Goal: Information Seeking & Learning: Learn about a topic

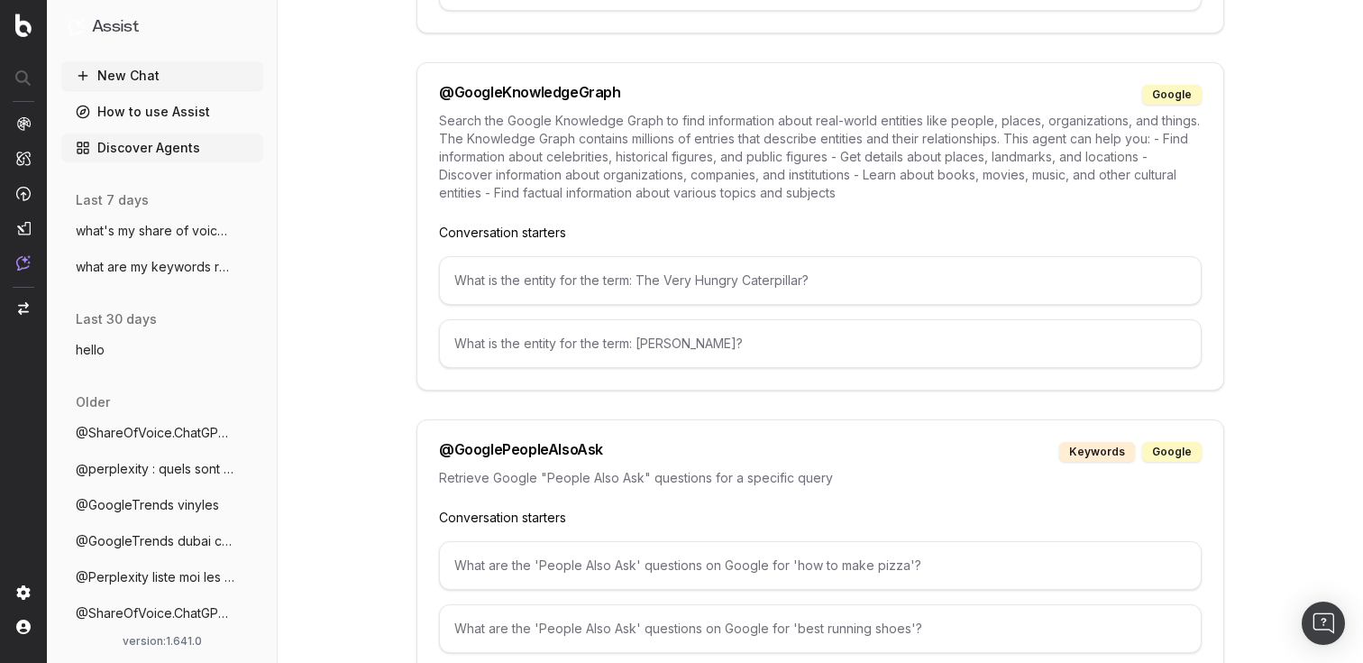
scroll to position [2131, 0]
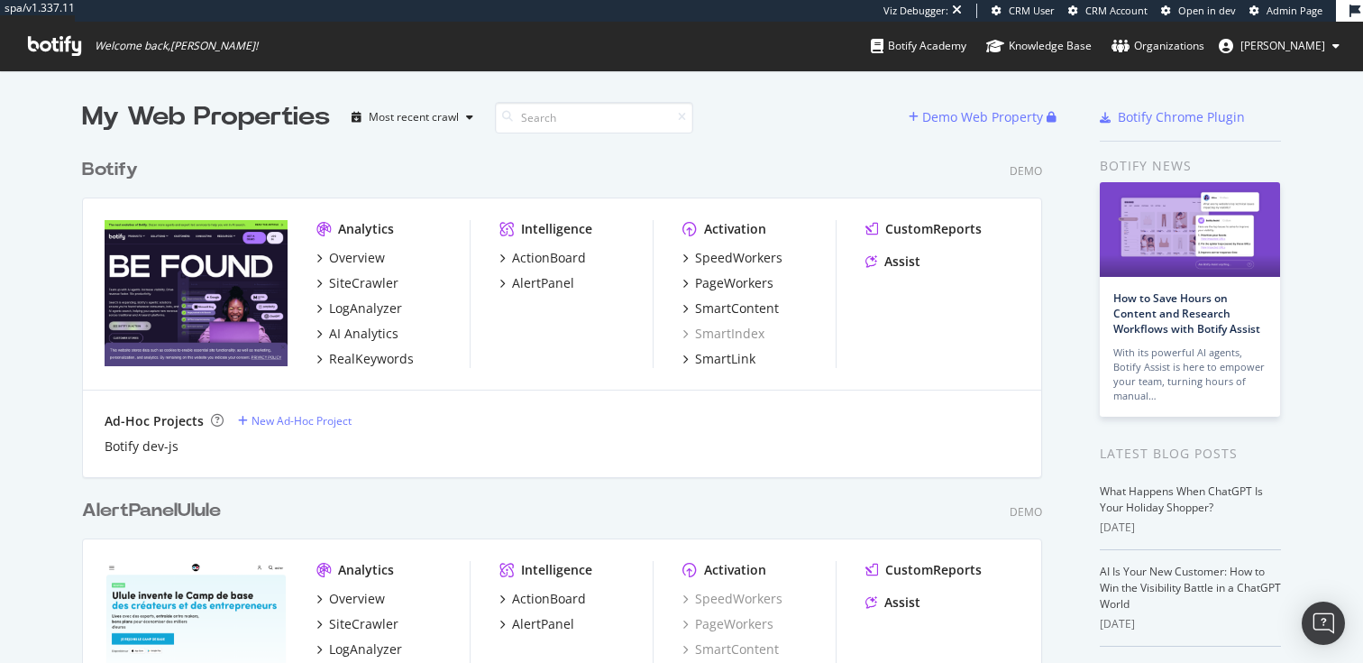
scroll to position [4287, 975]
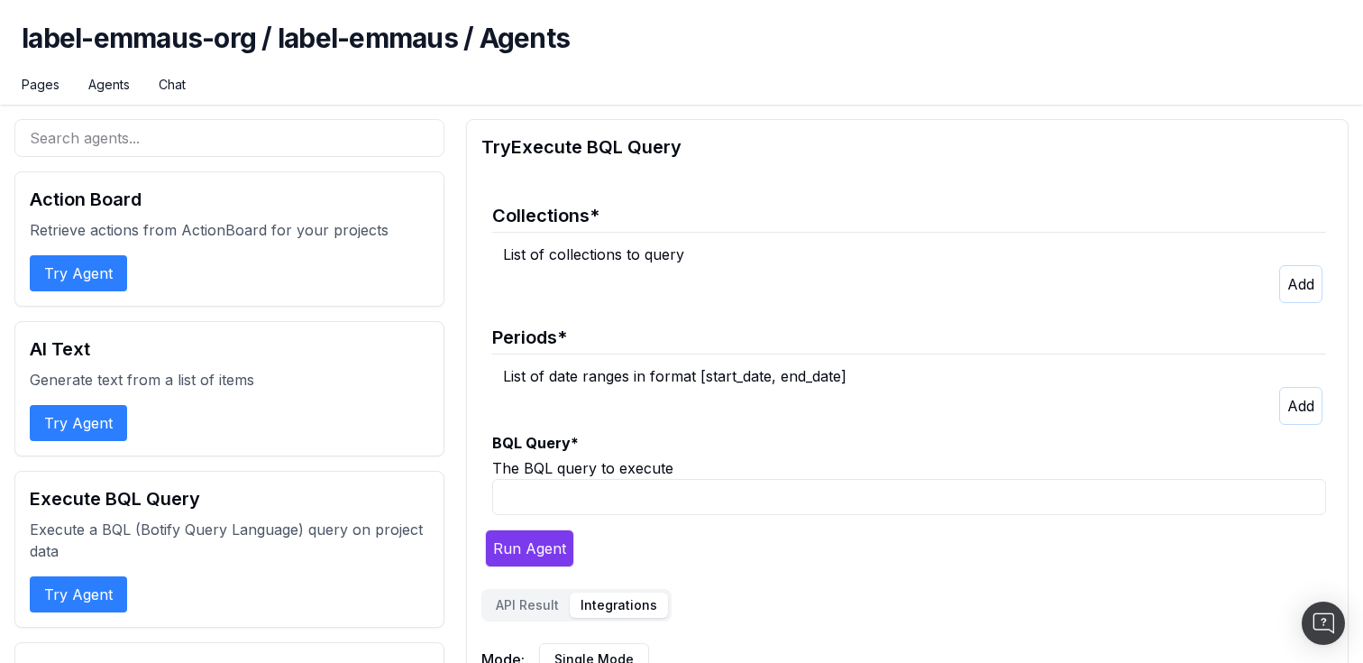
click at [375, 50] on h1 "label-emmaus-org / label-emmaus / Agents" at bounding box center [682, 49] width 1320 height 54
drag, startPoint x: 482, startPoint y: 142, endPoint x: 702, endPoint y: 142, distance: 220.9
click at [702, 142] on h2 "Try Execute BQL Query" at bounding box center [908, 146] width 852 height 25
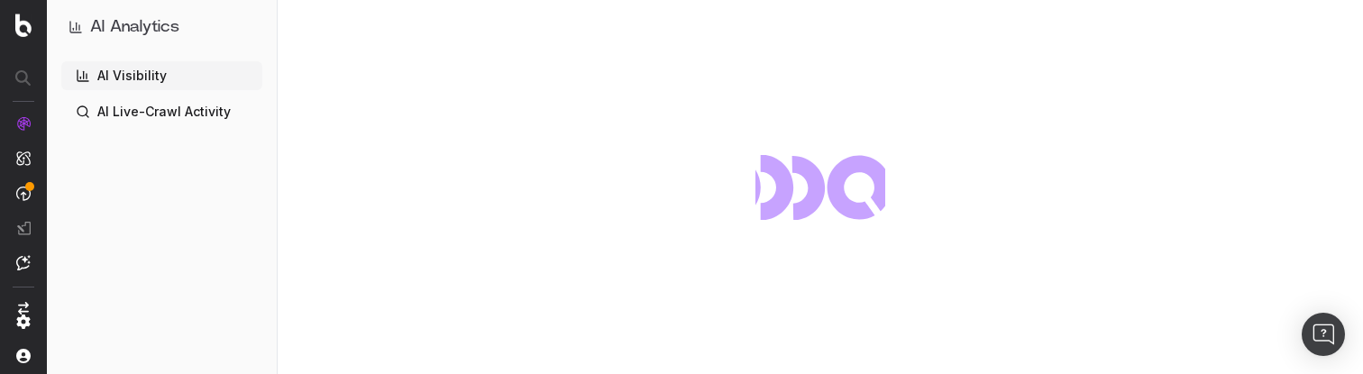
click at [134, 69] on link "AI Visibility" at bounding box center [161, 75] width 201 height 29
click at [140, 115] on link "AI Live-Crawl Activity" at bounding box center [161, 111] width 201 height 29
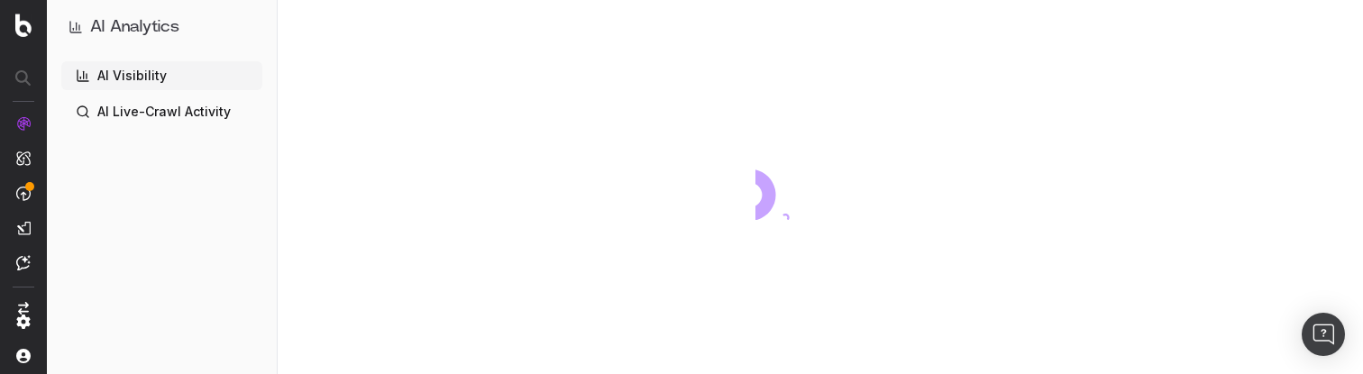
click at [170, 69] on link "AI Visibility" at bounding box center [161, 75] width 201 height 29
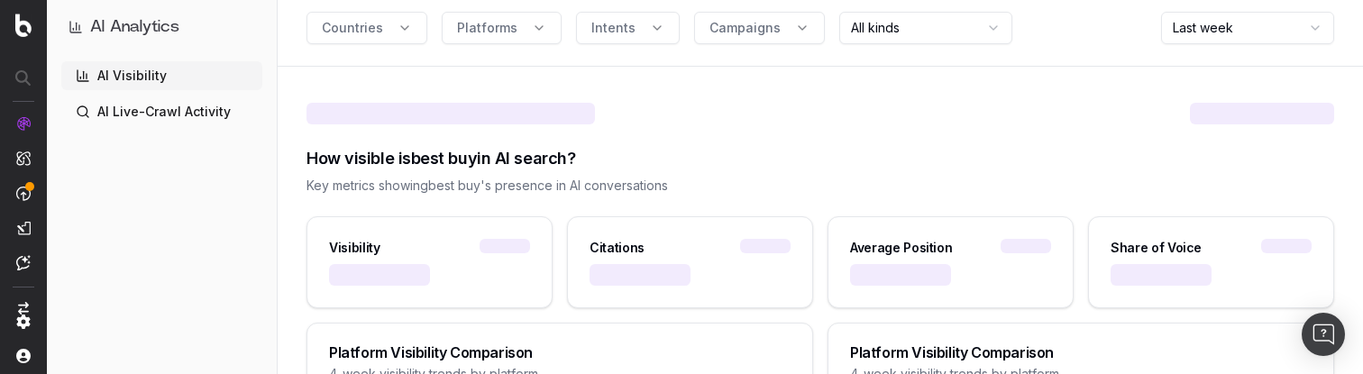
scroll to position [142, 0]
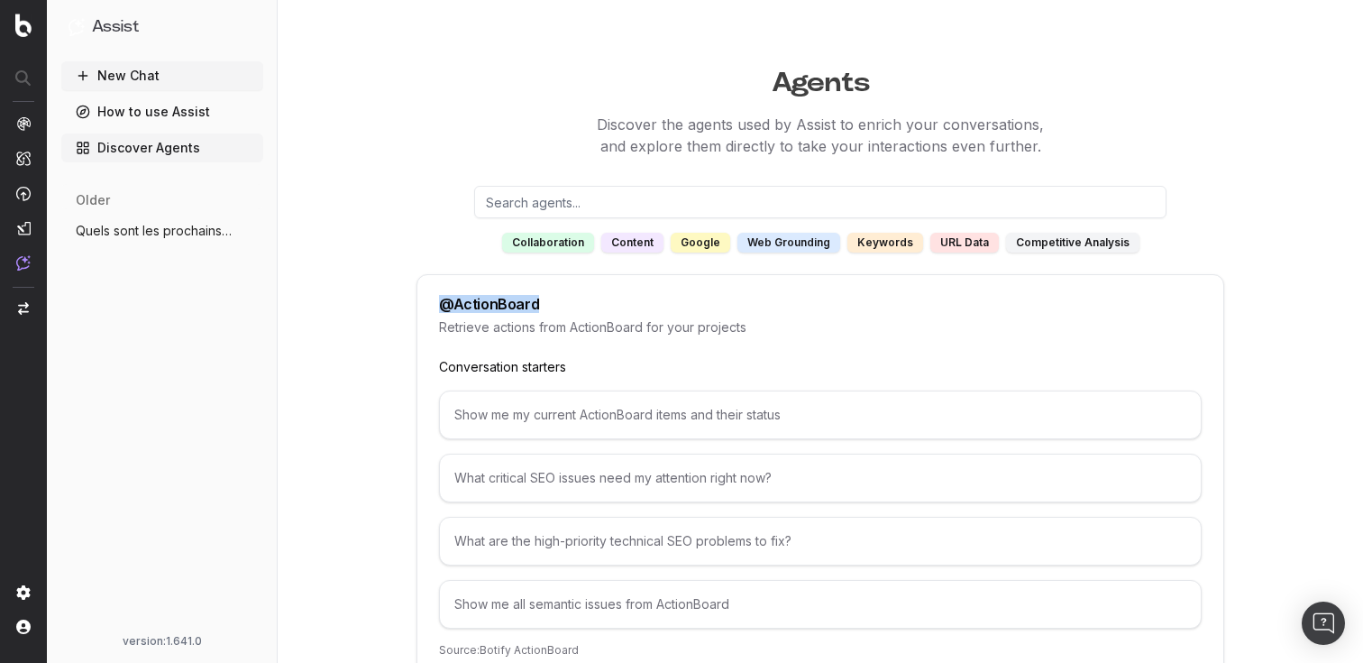
drag, startPoint x: 444, startPoint y: 306, endPoint x: 604, endPoint y: 306, distance: 160.5
click at [604, 306] on div "@ ActionBoard" at bounding box center [820, 304] width 763 height 14
drag, startPoint x: 455, startPoint y: 307, endPoint x: 570, endPoint y: 307, distance: 114.5
click at [570, 307] on div "@ ActionBoard" at bounding box center [820, 304] width 763 height 14
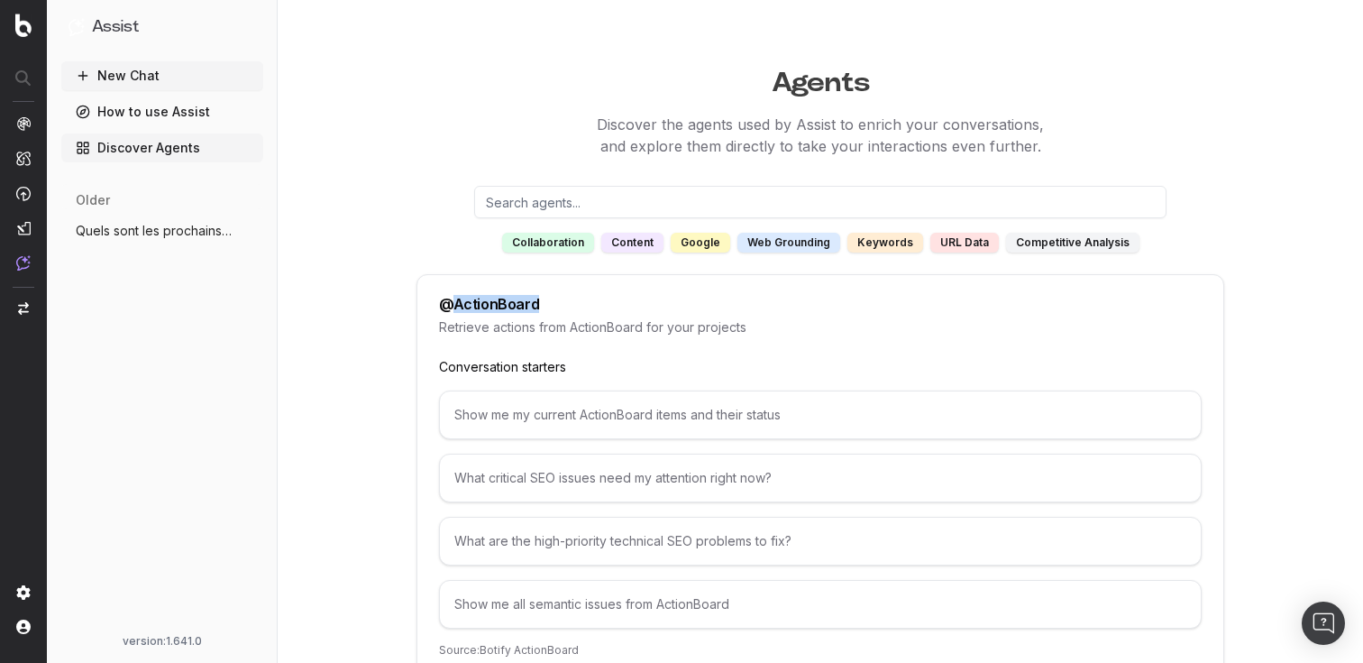
click at [570, 307] on div "@ ActionBoard" at bounding box center [820, 304] width 763 height 14
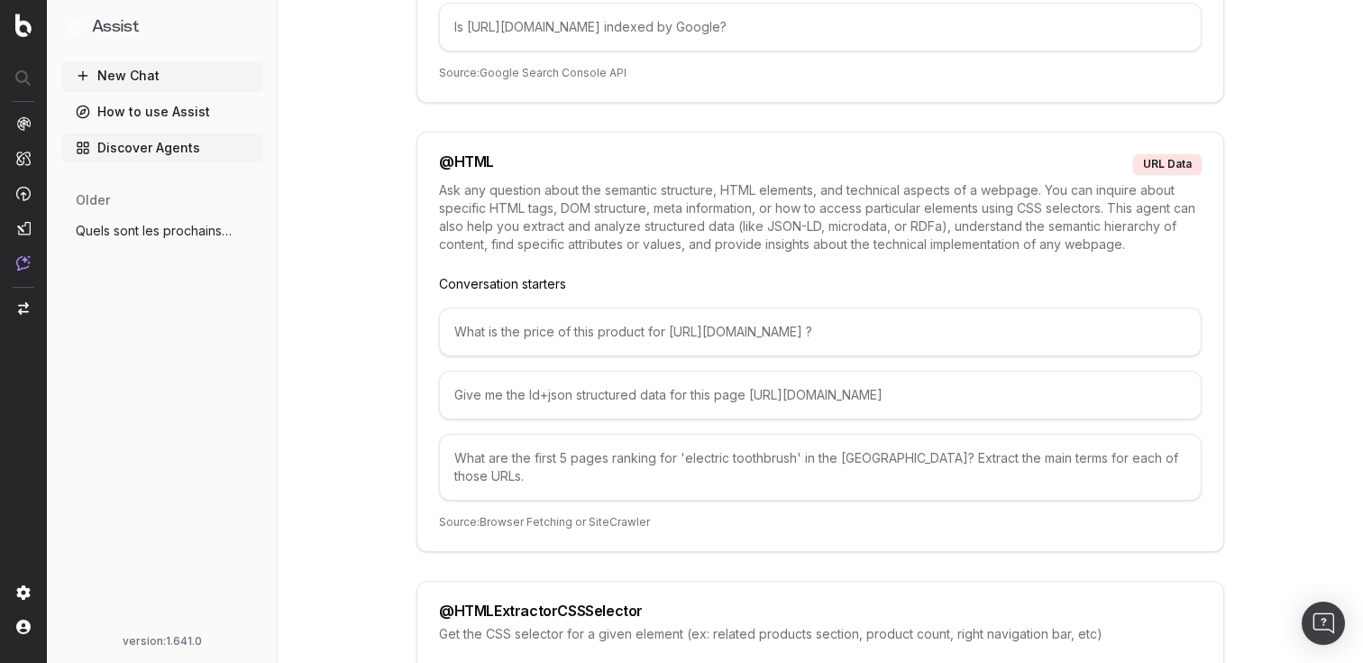
scroll to position [4303, 0]
